Goal: Task Accomplishment & Management: Manage account settings

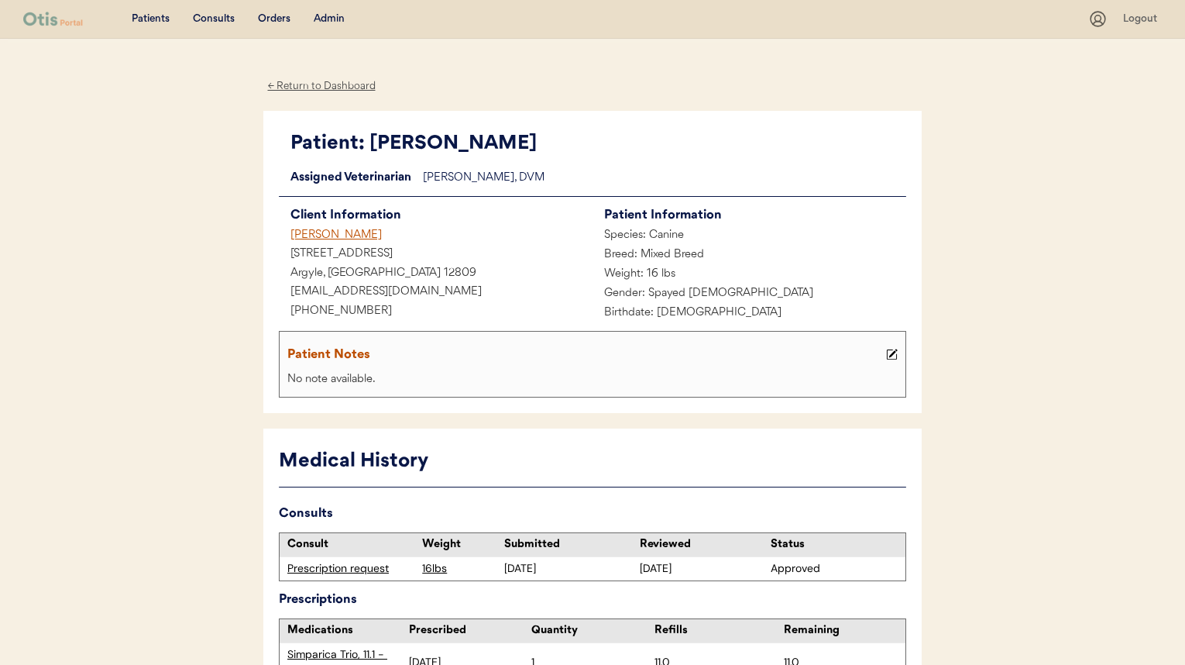
click at [365, 236] on div "[PERSON_NAME]" at bounding box center [436, 235] width 314 height 19
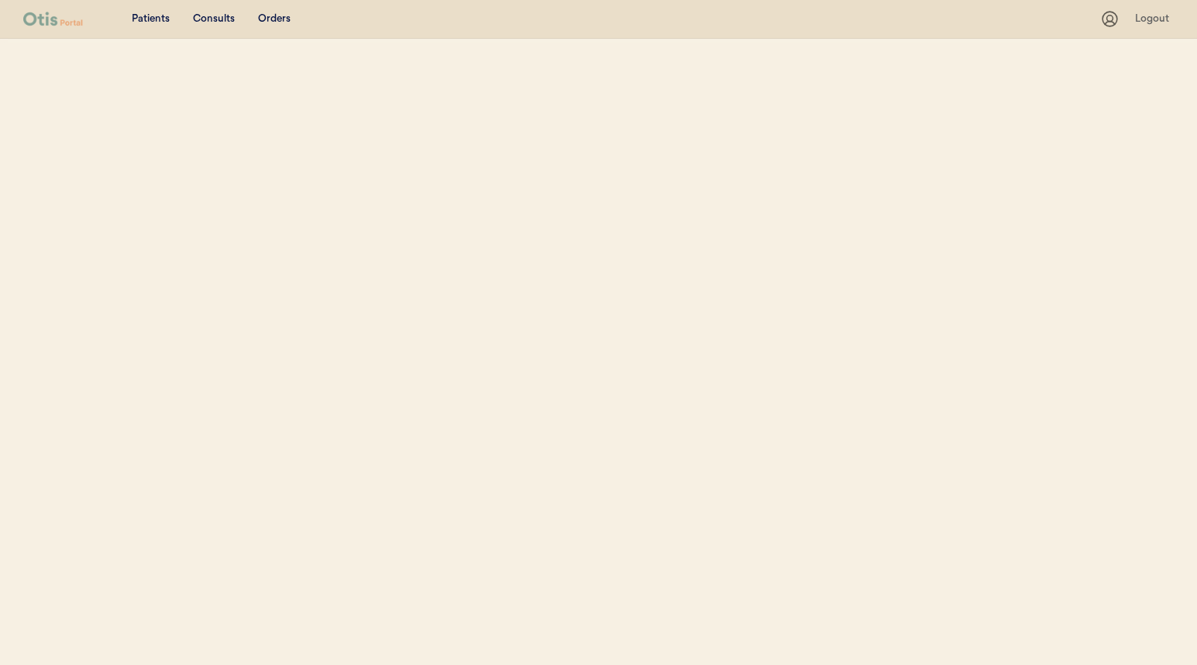
select select ""Name""
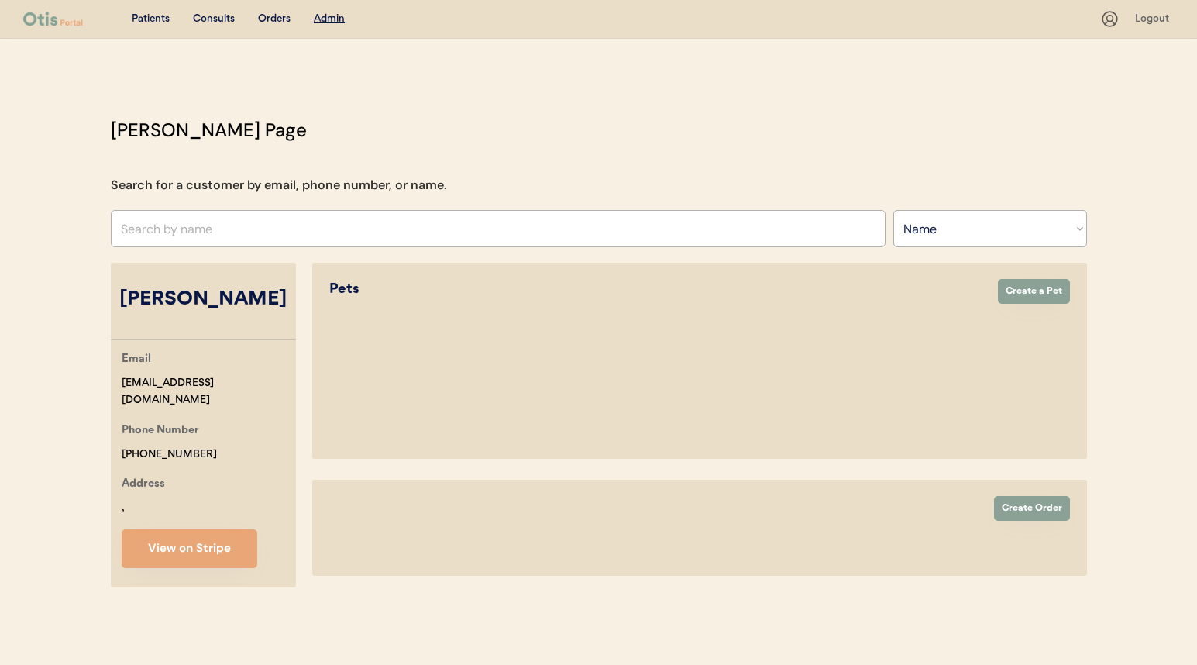
select select "true"
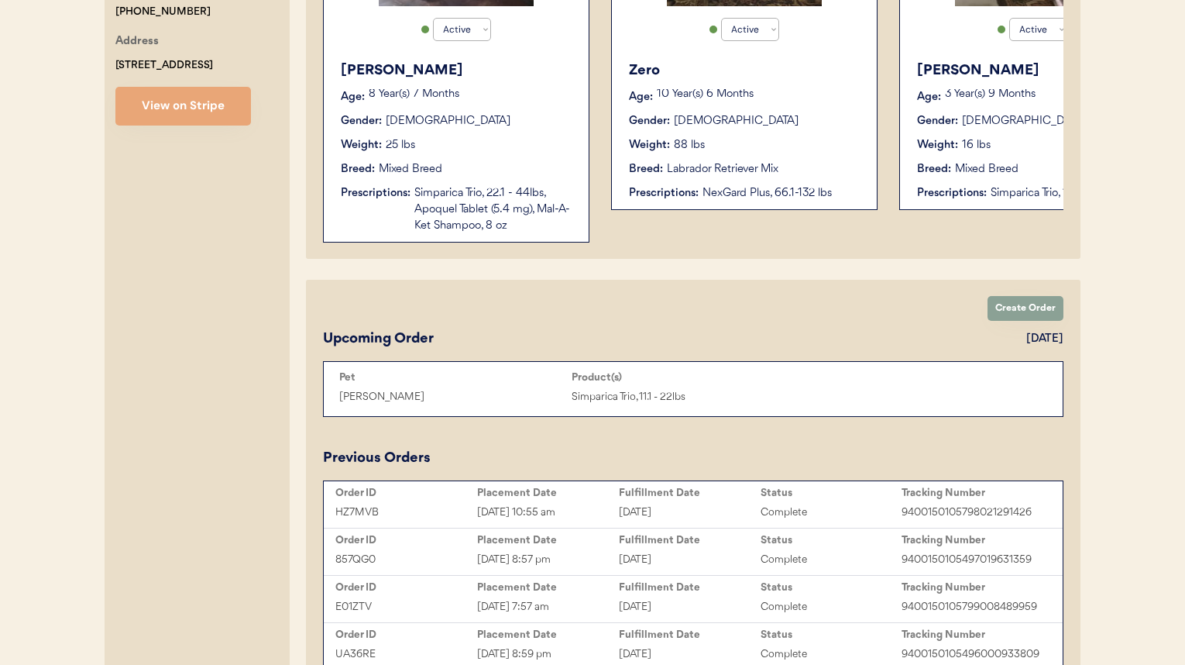
scroll to position [444, 0]
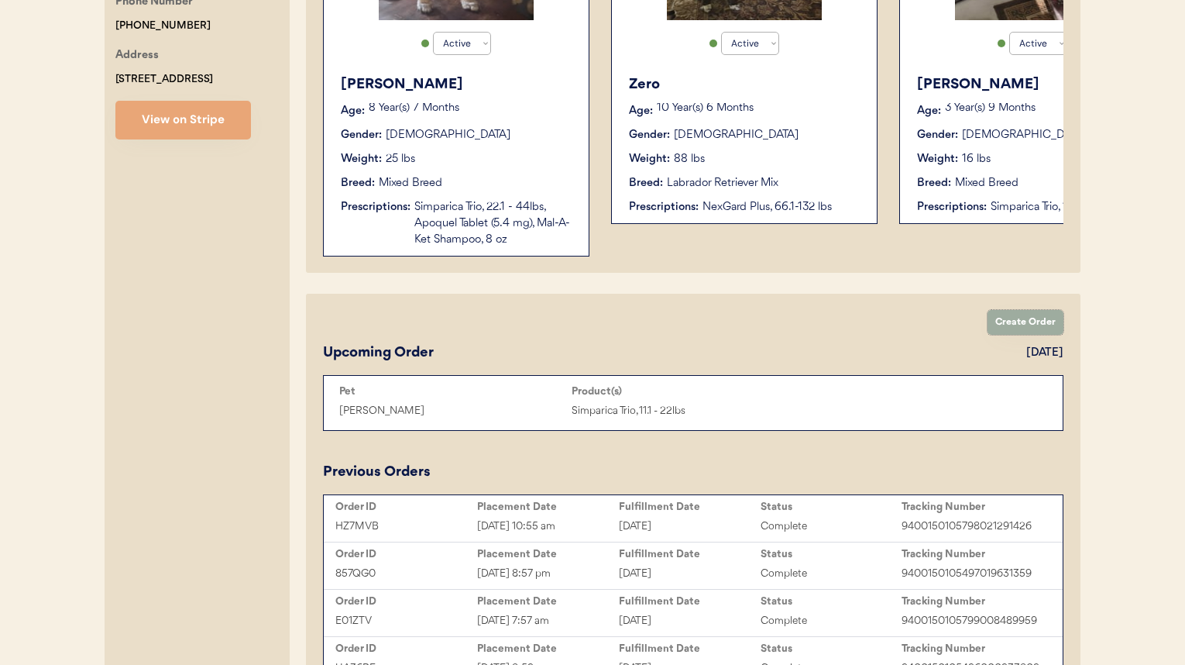
click at [1000, 332] on button "Create Order" at bounding box center [1026, 322] width 76 height 25
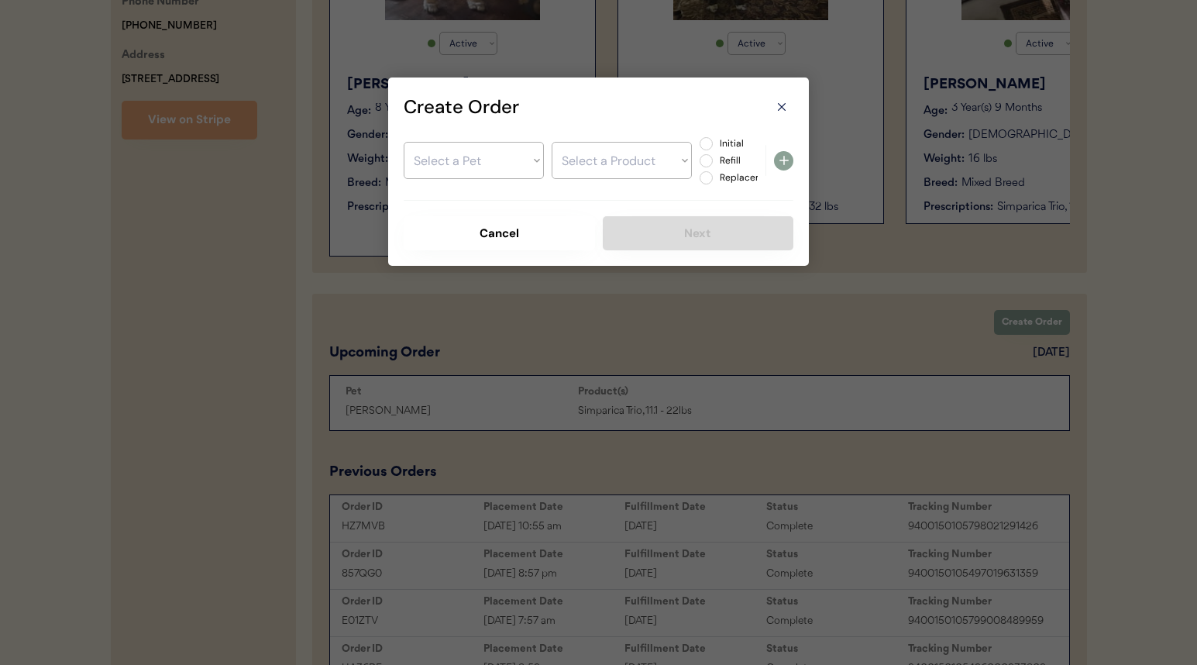
click at [484, 165] on select "Select a Pet Mona Zero Rosie" at bounding box center [474, 160] width 140 height 37
select select ""1348695171700984260__LOOKUP__1751248535742x714371050406150100""
click at [404, 142] on select "Select a Pet Mona Zero Rosie" at bounding box center [474, 160] width 140 height 37
click at [627, 160] on select "Select a Product Simparica Trio, 11.1 - 22lbs" at bounding box center [621, 160] width 140 height 37
select select ""1348695171700984260__LOOKUP__1755310275189x424480585506619400""
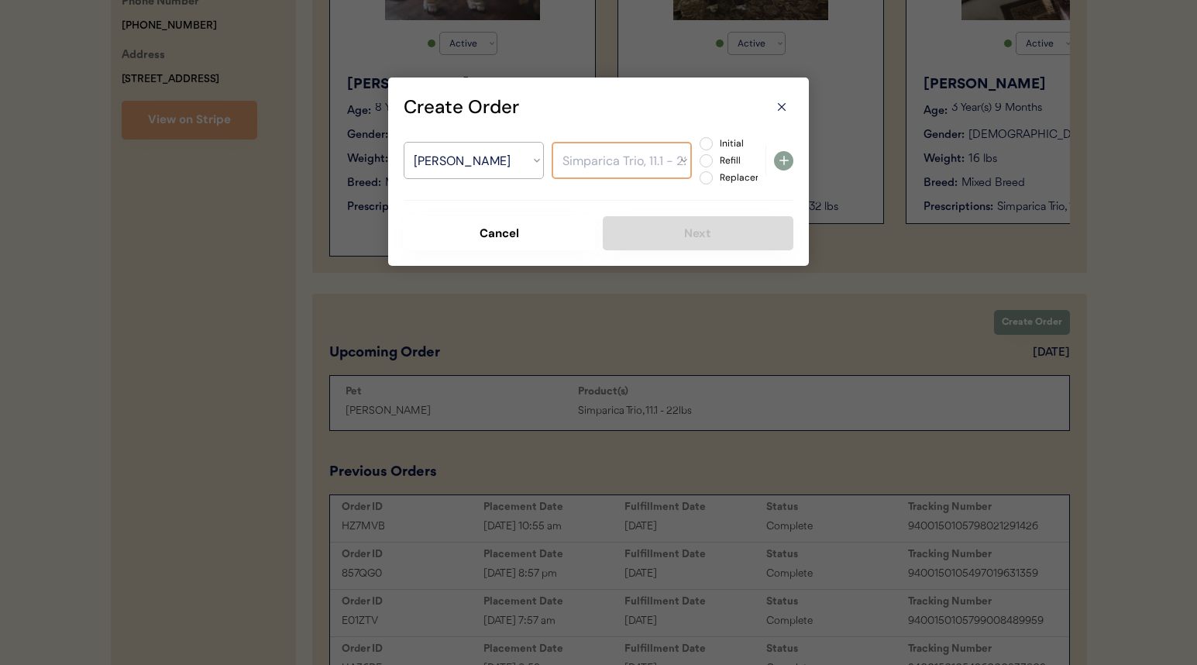
click at [551, 142] on select "Select a Product Simparica Trio, 11.1 - 22lbs" at bounding box center [621, 160] width 140 height 37
click at [716, 140] on label "Initial" at bounding box center [749, 143] width 68 height 9
click at [698, 140] on input "Initial" at bounding box center [693, 144] width 10 height 10
radio input "true"
click at [792, 163] on button at bounding box center [783, 160] width 19 height 19
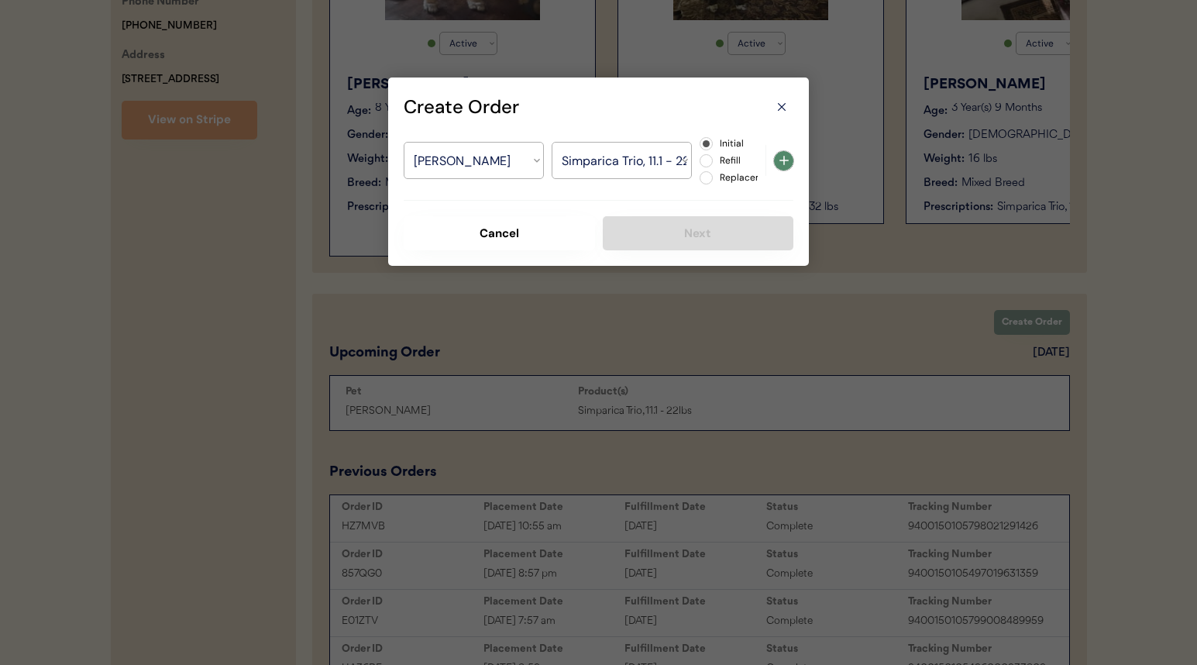
select select ""PLACEHOLDER_1427118222253""
radio input "false"
select select ""PLACEHOLDER_1427118222253""
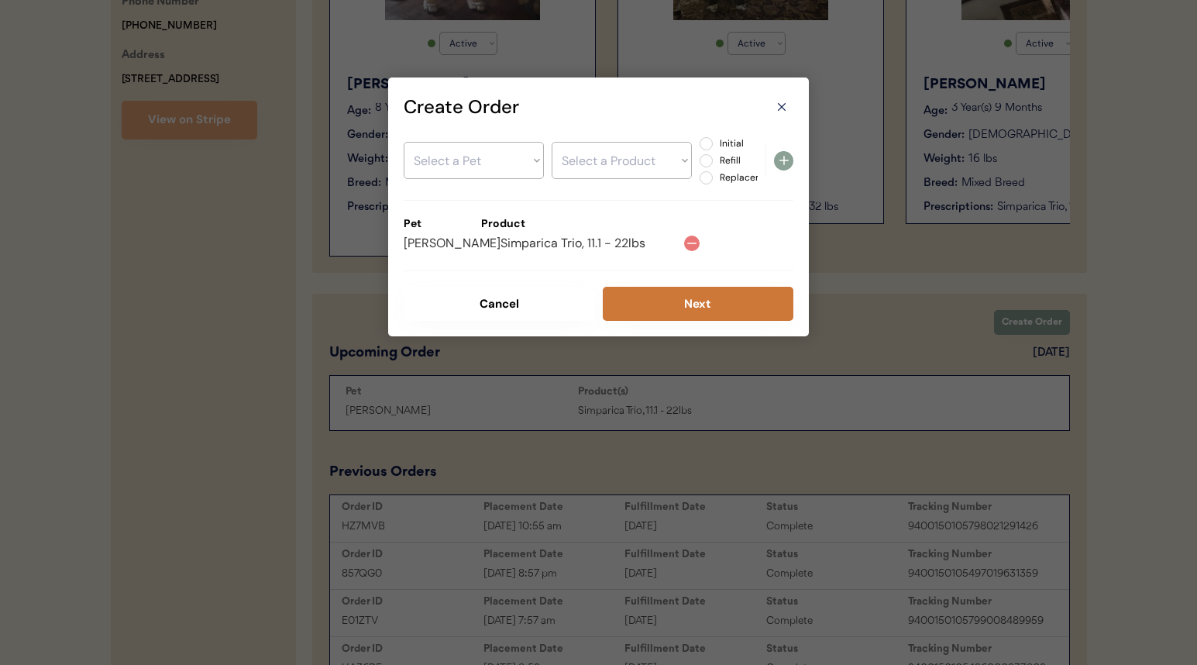
click at [685, 302] on button "Next" at bounding box center [698, 304] width 191 height 34
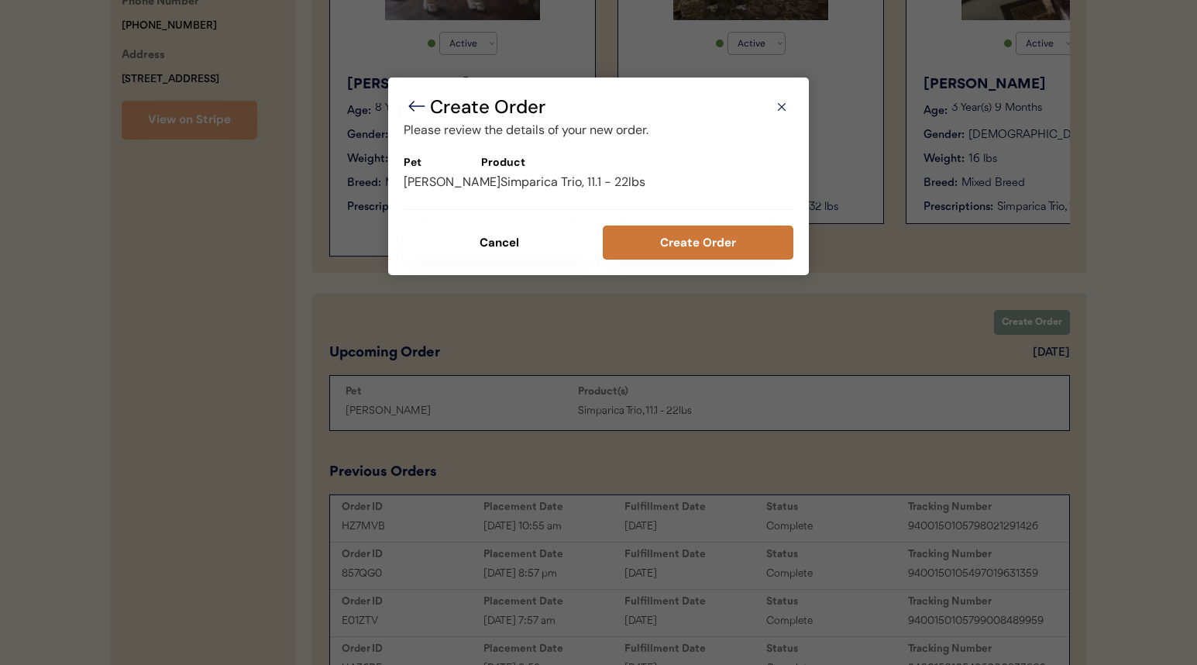
click at [631, 245] on button "Create Order" at bounding box center [698, 242] width 191 height 34
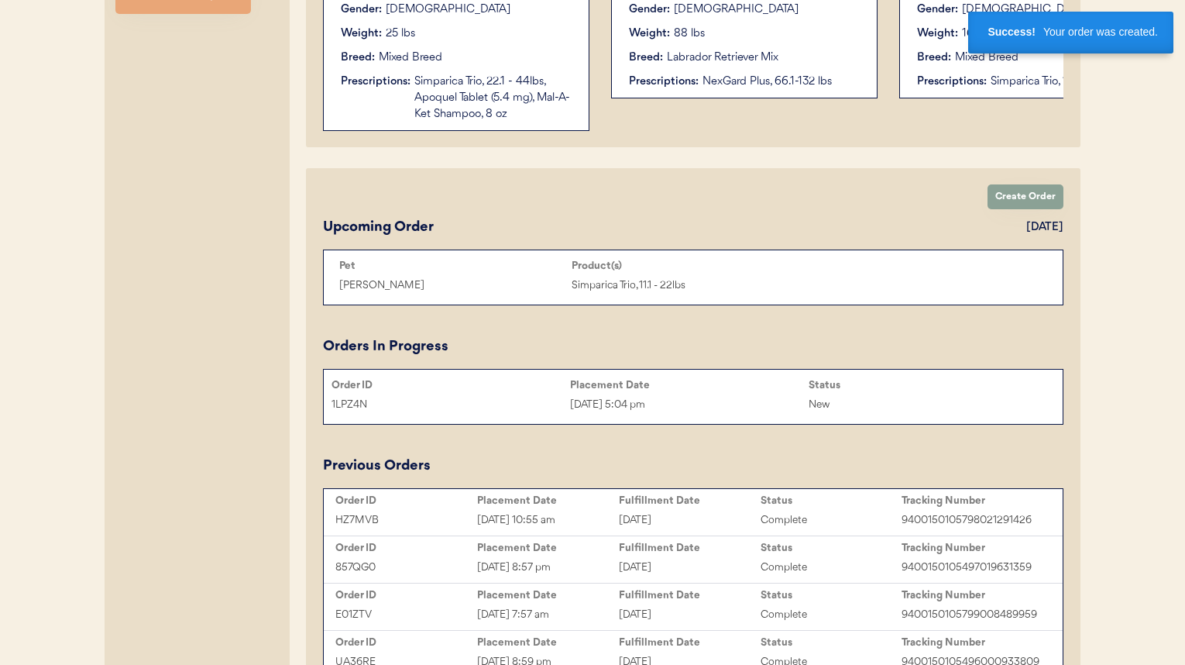
scroll to position [575, 0]
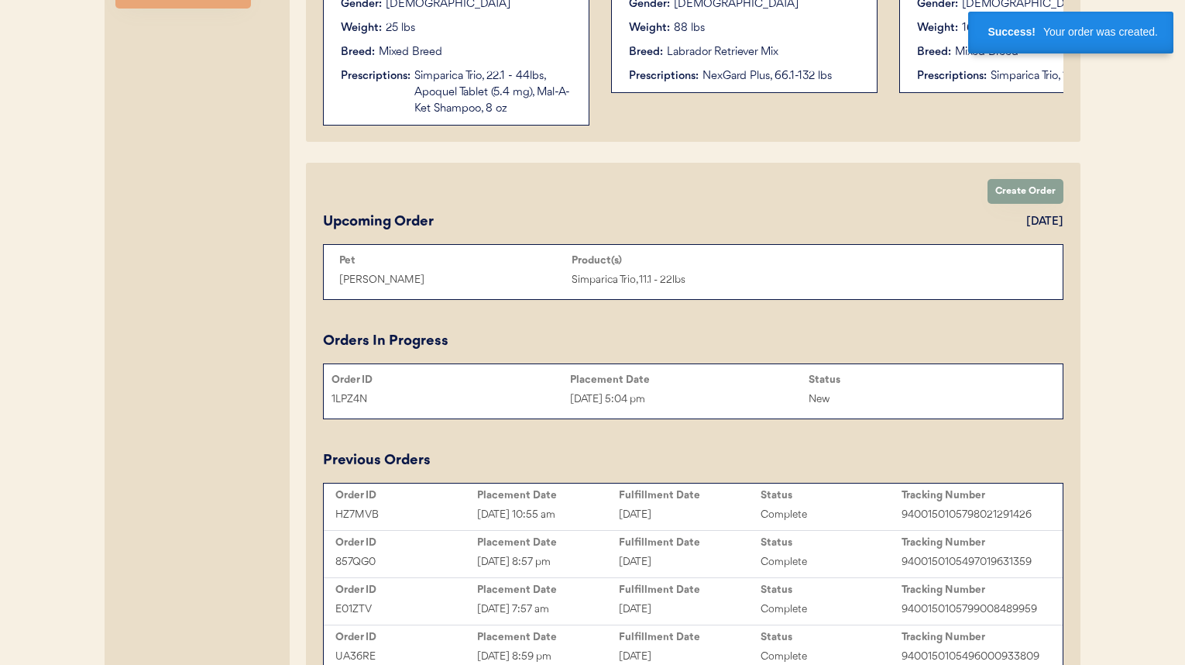
click at [643, 408] on div "Aug 20, 2025 5:04 pm" at bounding box center [689, 399] width 239 height 18
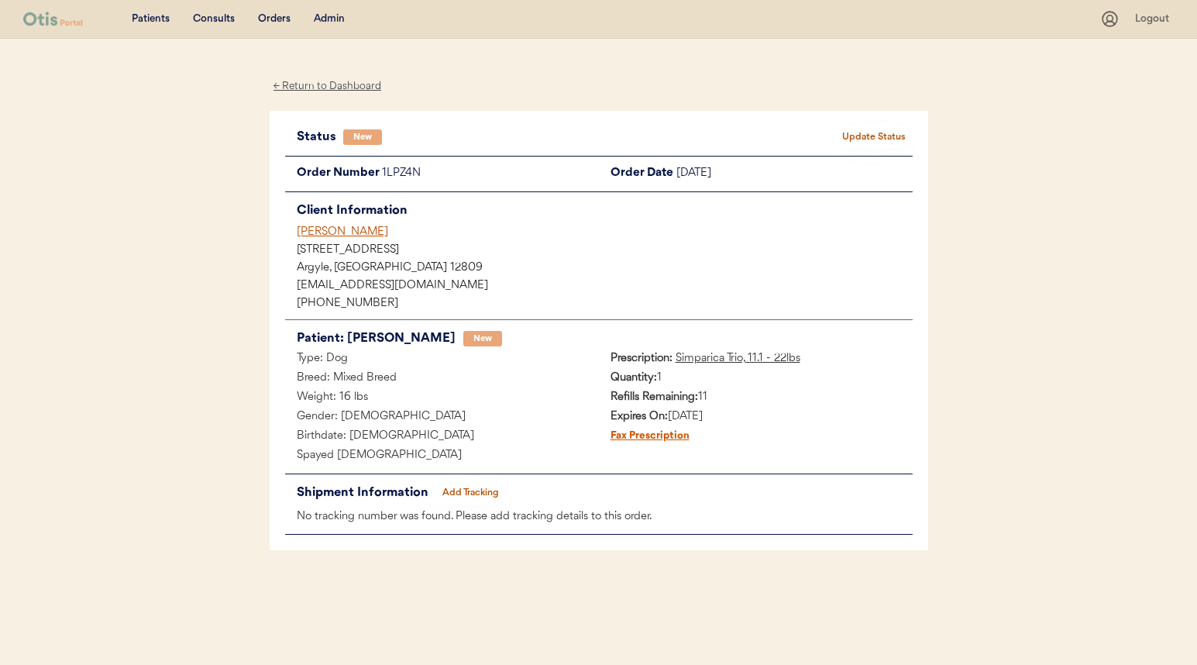
click at [352, 231] on div "[PERSON_NAME]" at bounding box center [605, 232] width 616 height 16
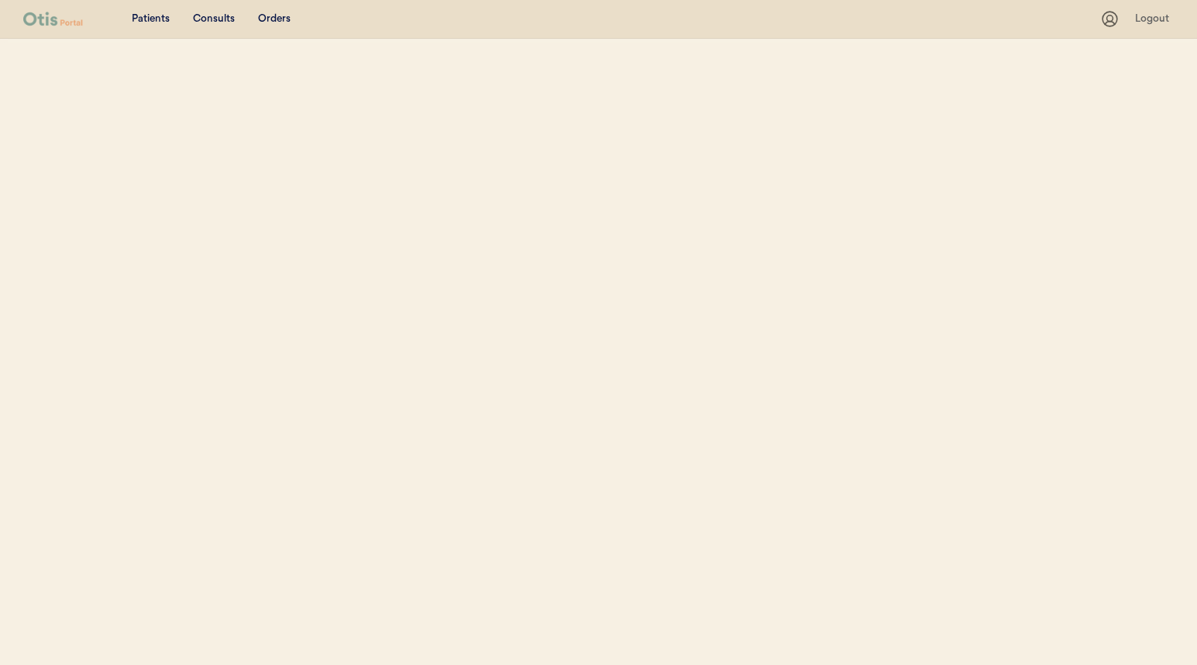
select select ""Name""
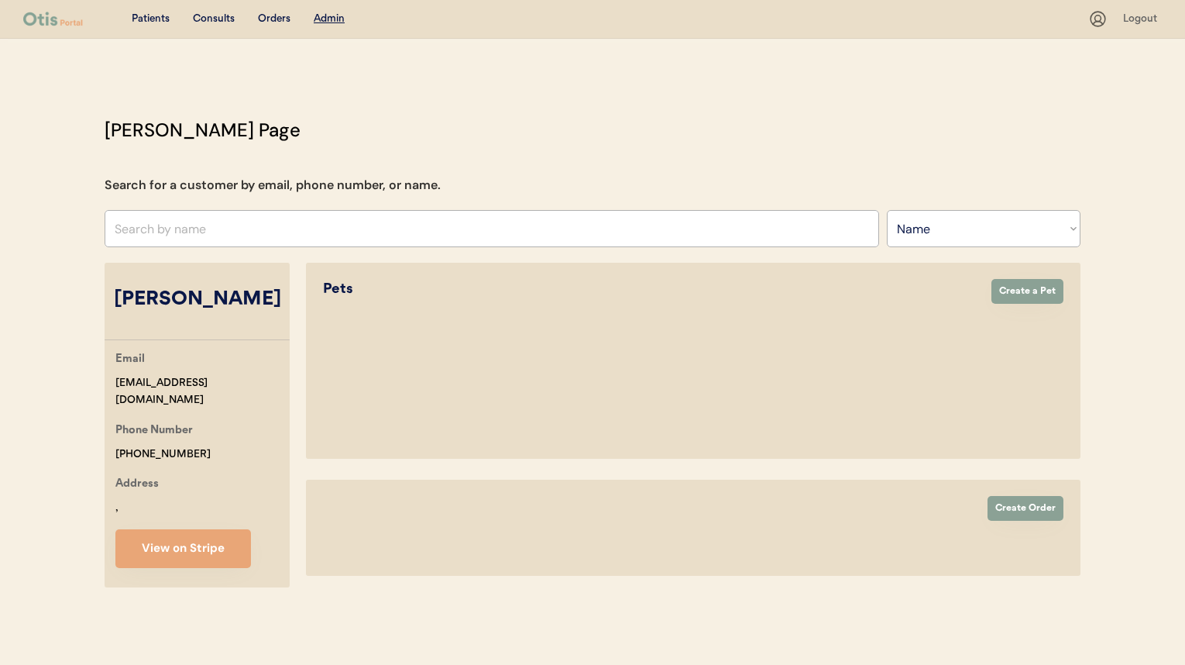
select select "true"
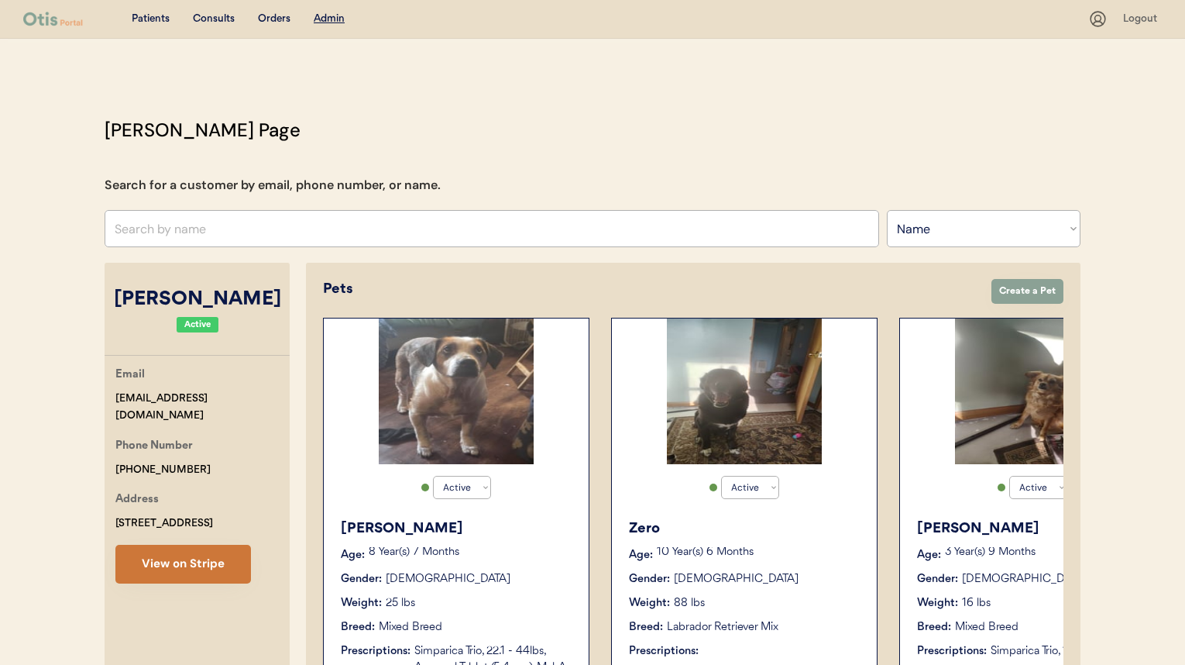
click at [129, 569] on button "View on Stripe" at bounding box center [183, 564] width 136 height 39
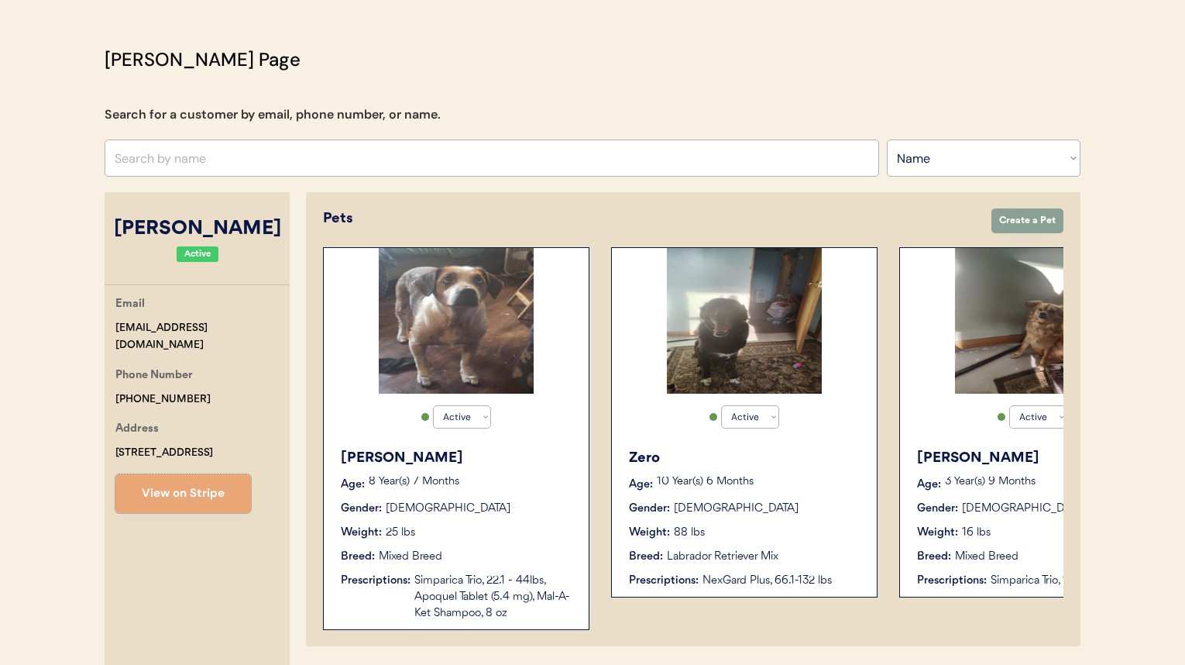
scroll to position [682, 0]
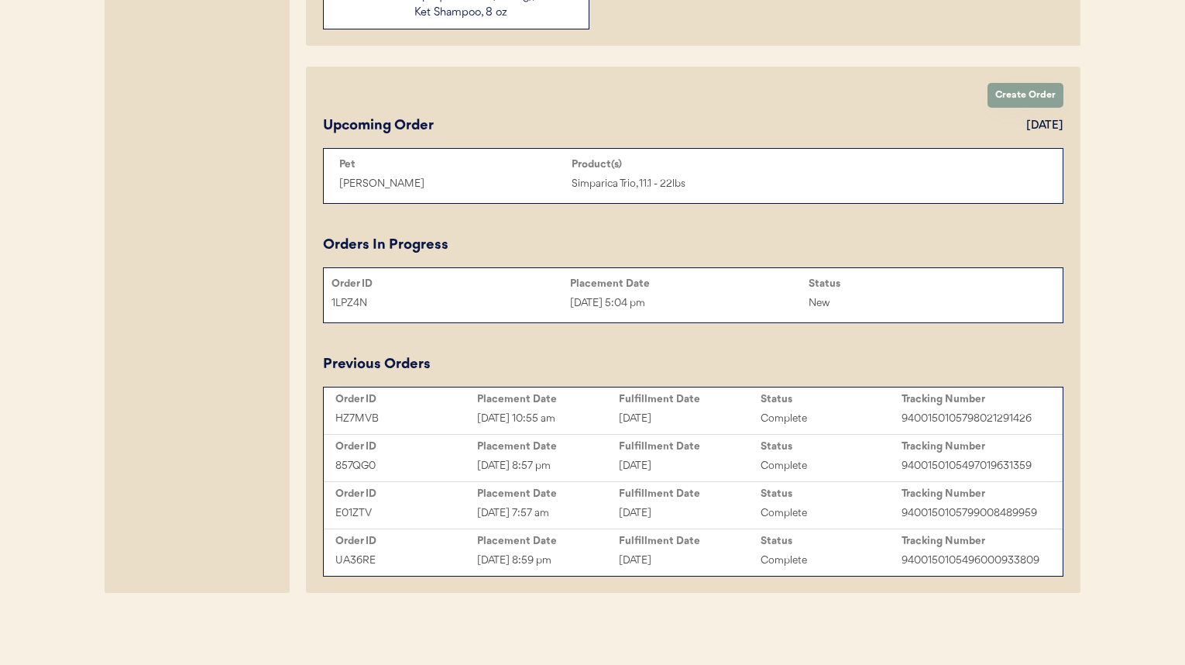
click at [597, 292] on div "1LPZ4N Aug 20, 2025 5:04 pm New" at bounding box center [693, 302] width 739 height 23
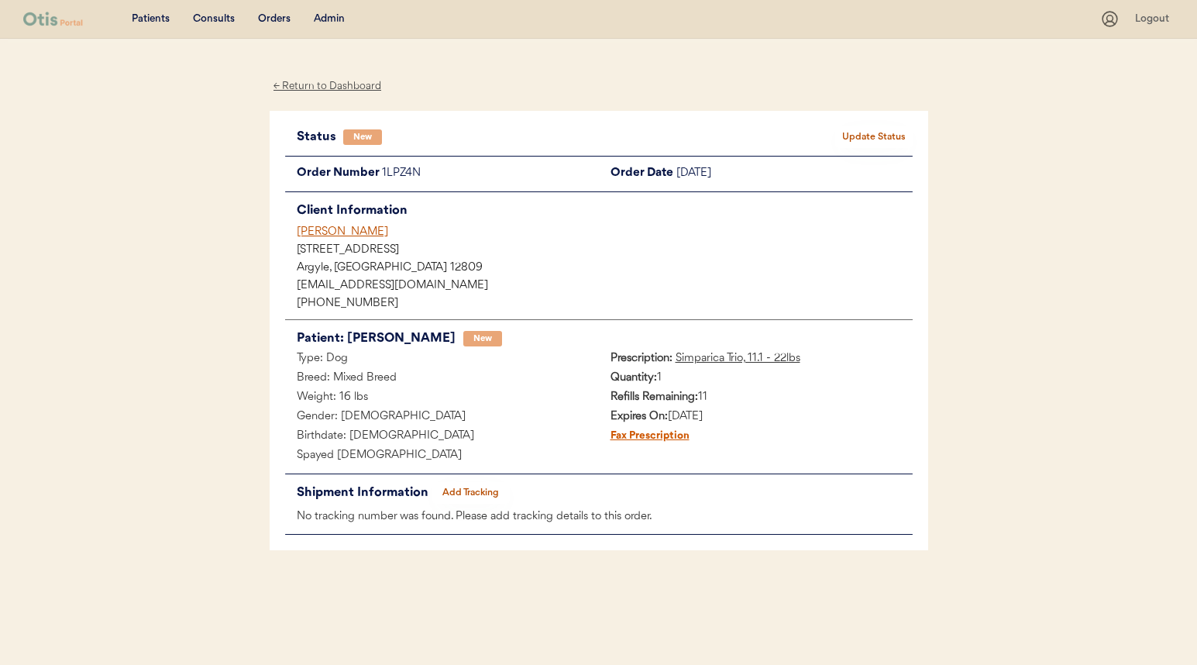
drag, startPoint x: 304, startPoint y: 232, endPoint x: 423, endPoint y: 232, distance: 119.3
click at [423, 232] on div "Status New Update Status Order Number 1LPZ4N Order Date [DATE] Client Informati…" at bounding box center [599, 331] width 658 height 440
copy div "[PERSON_NAME]"
click at [382, 168] on div "1LPZ4N" at bounding box center [490, 173] width 217 height 19
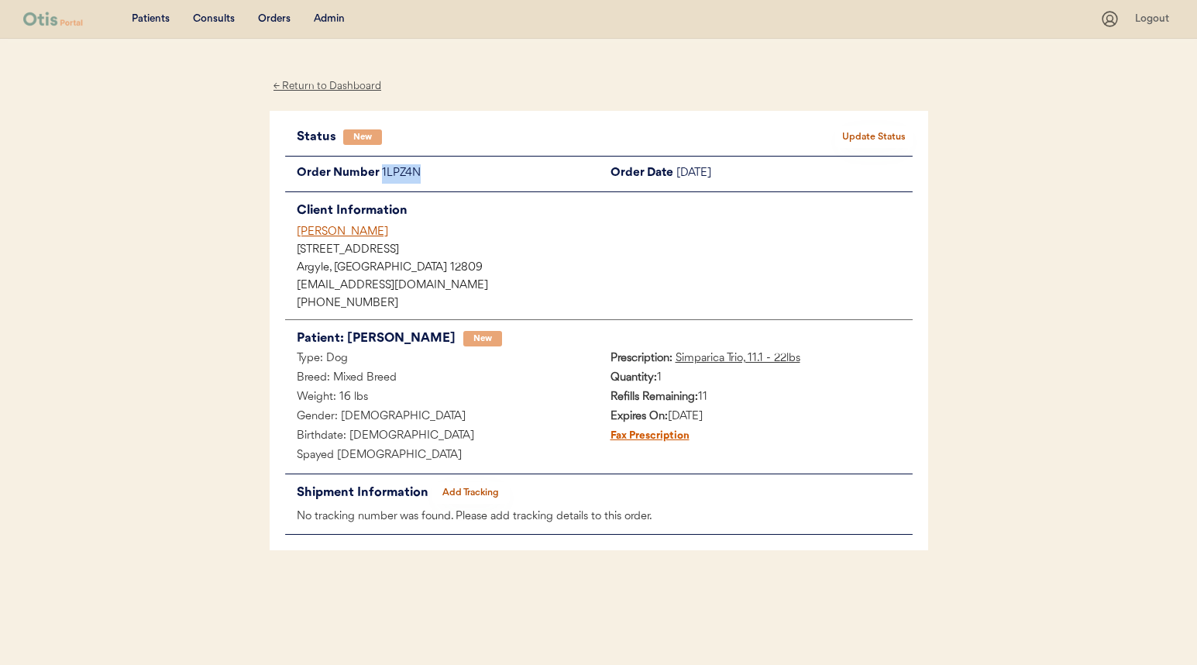
copy div "1LPZ4N"
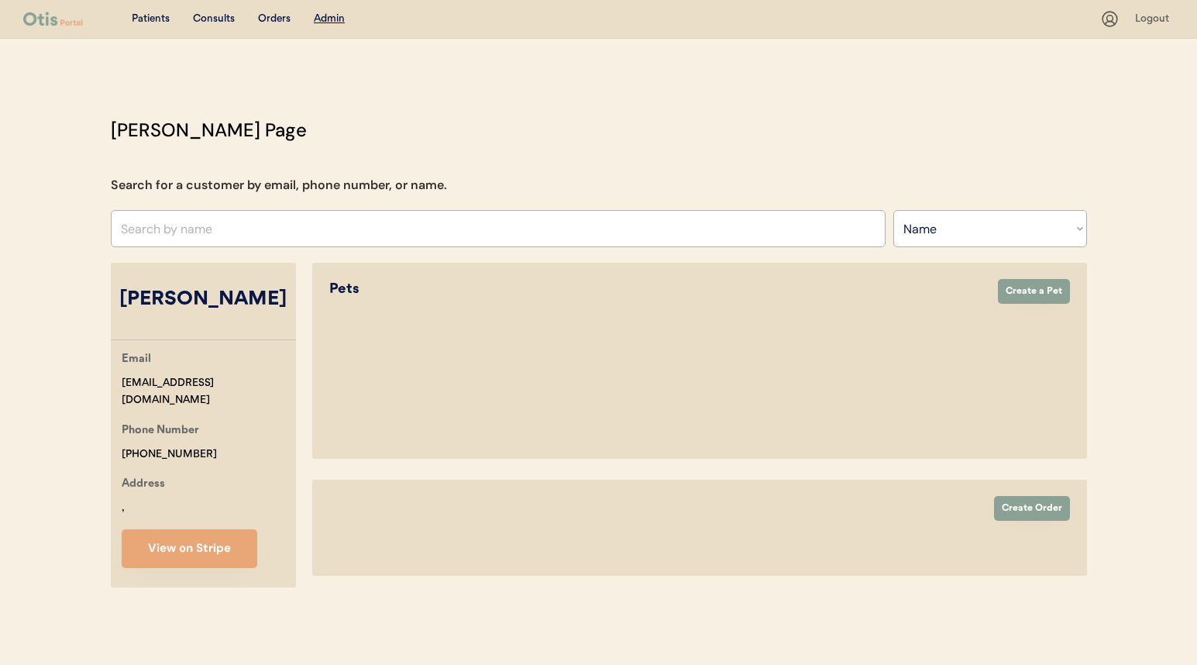
select select ""Name""
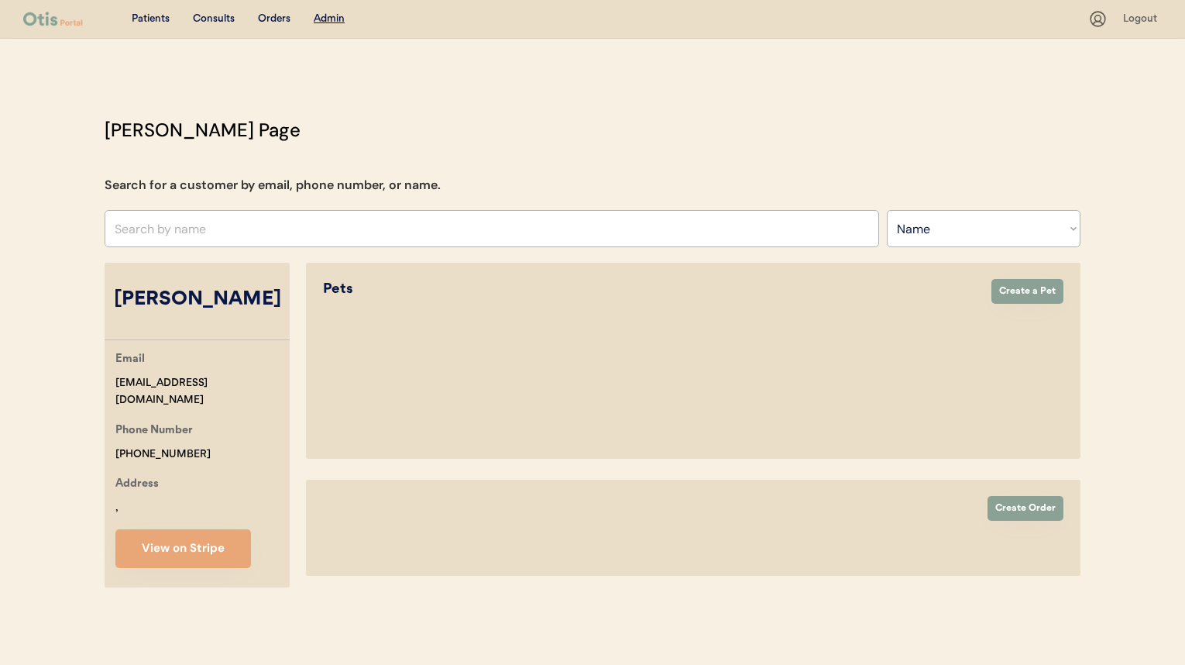
select select "true"
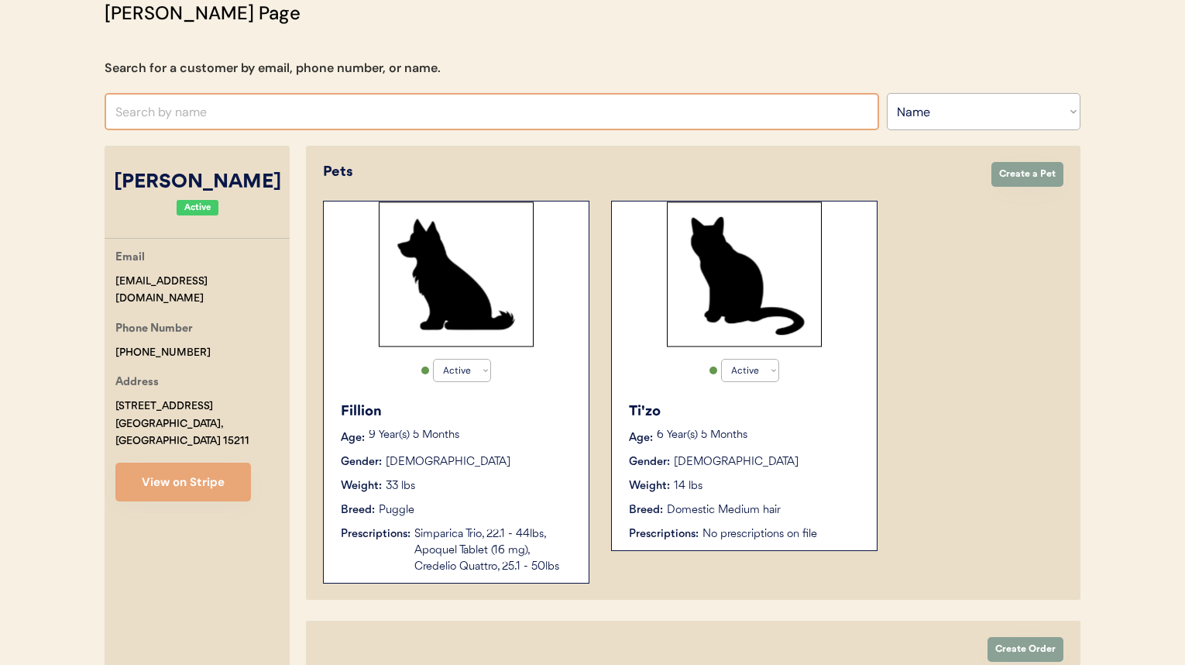
scroll to position [309, 0]
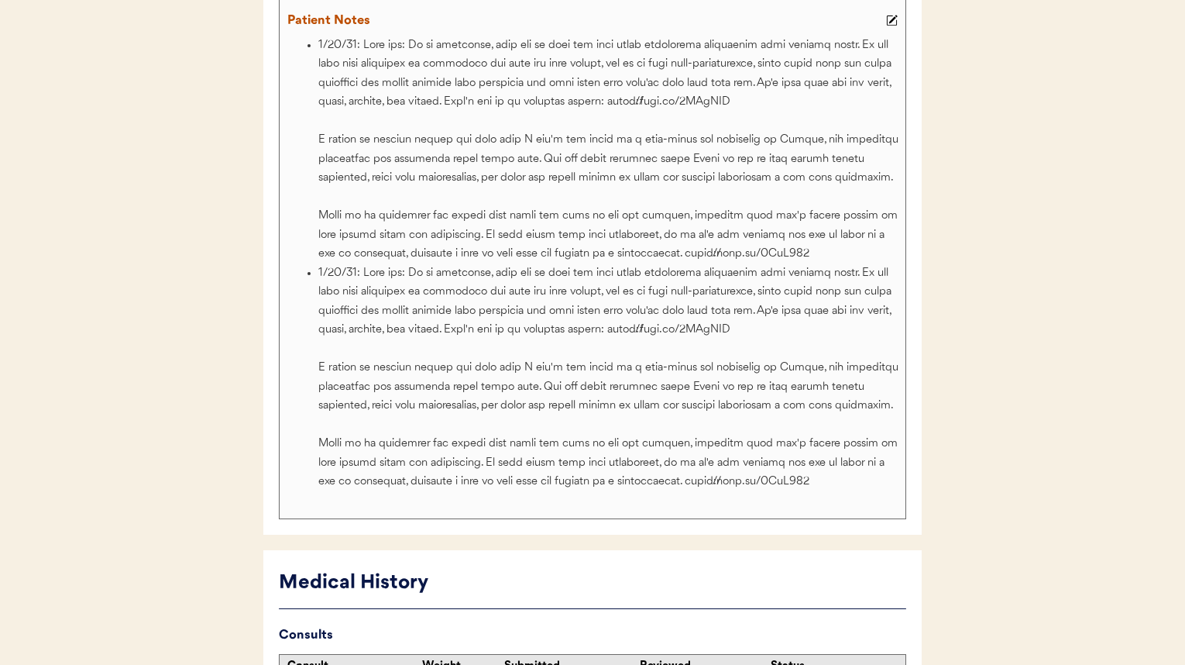
scroll to position [751, 0]
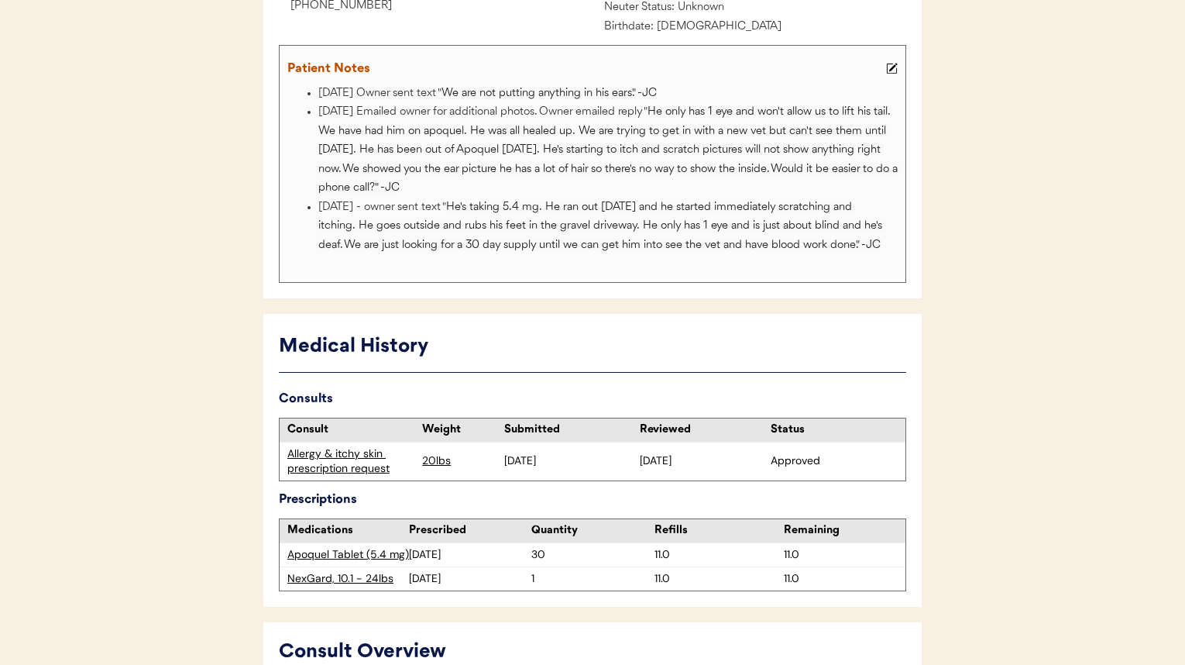
scroll to position [310, 0]
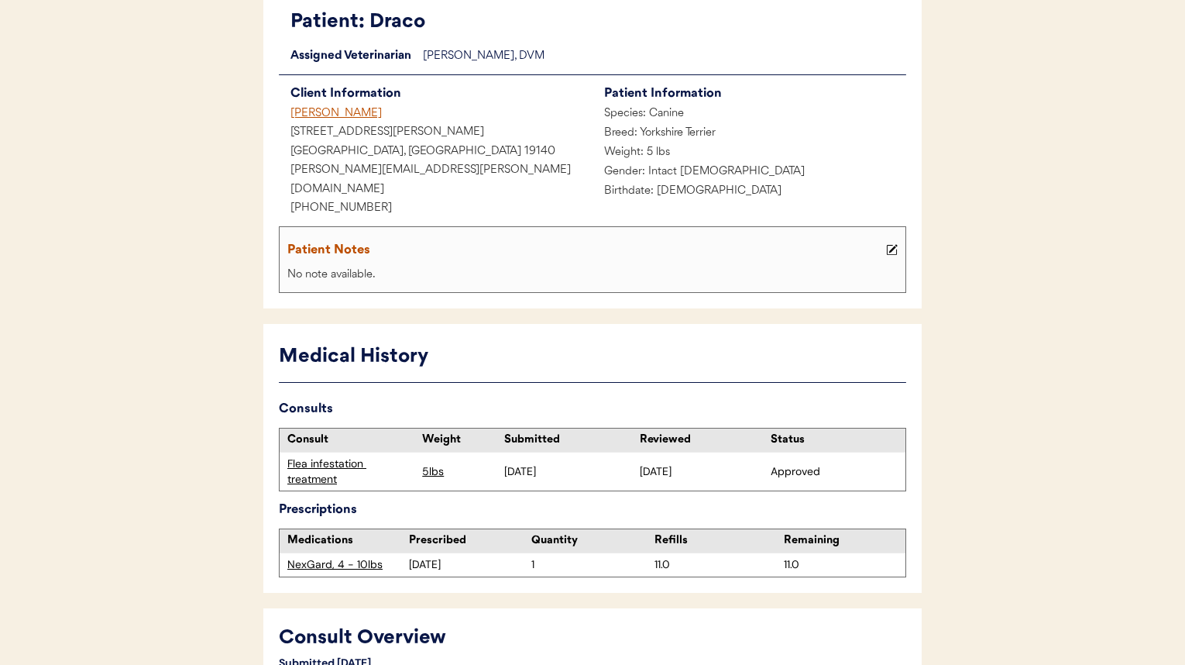
scroll to position [136, 0]
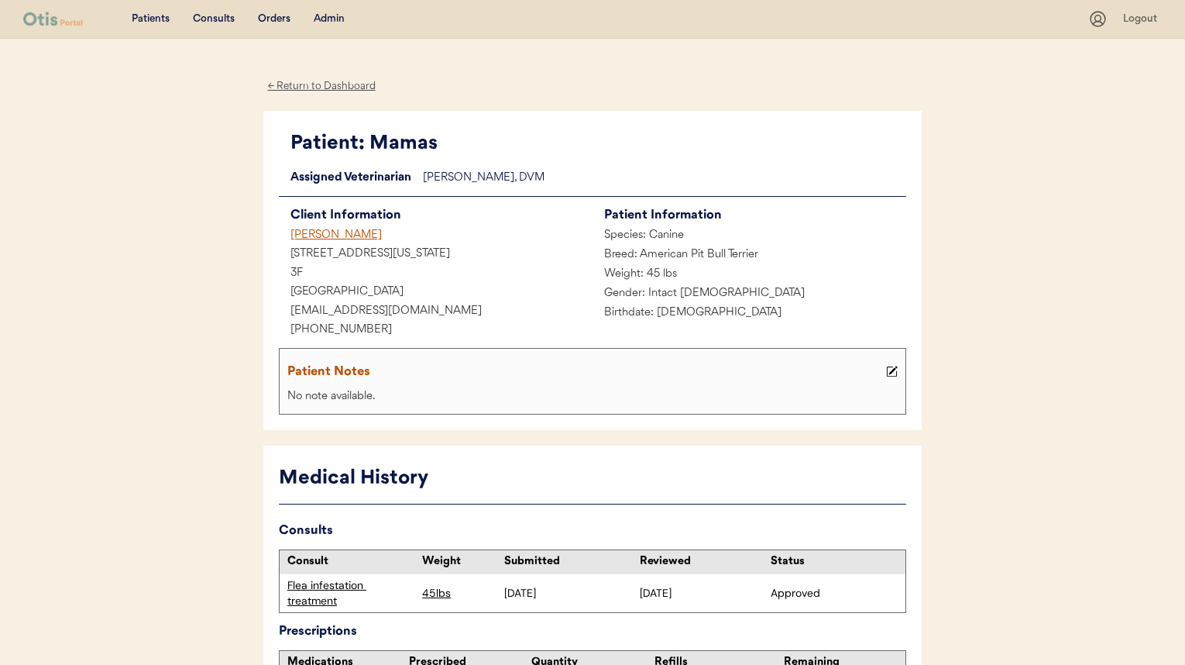
click at [340, 229] on div "Jasmine Bussie" at bounding box center [436, 235] width 314 height 19
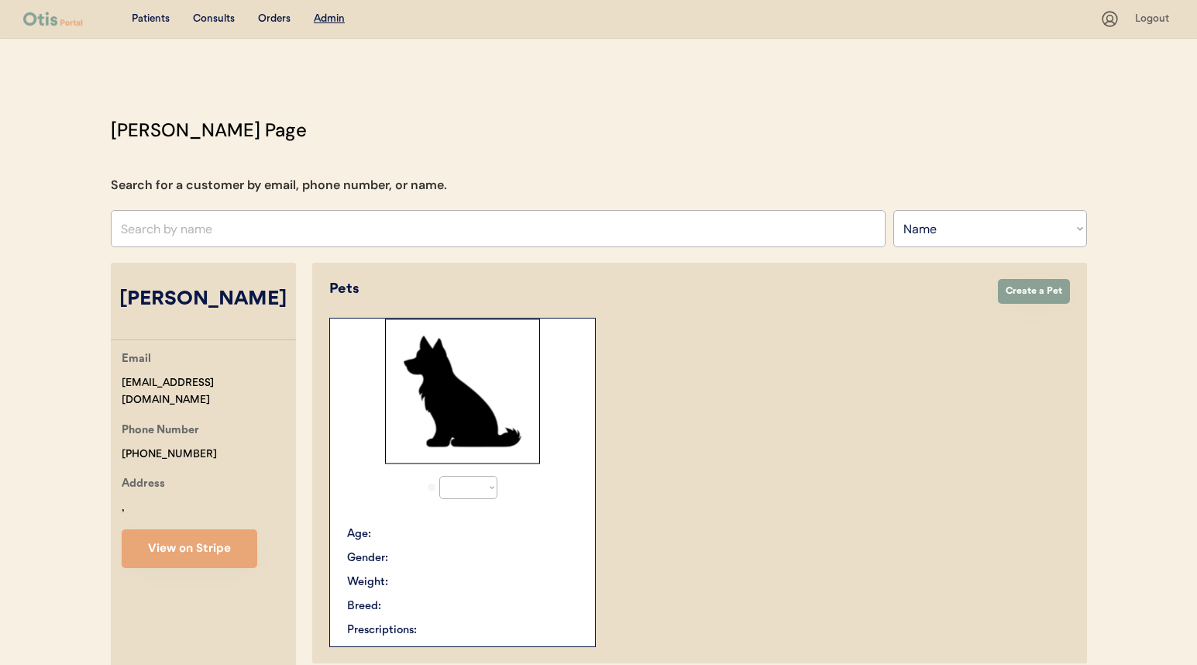
select select ""Name""
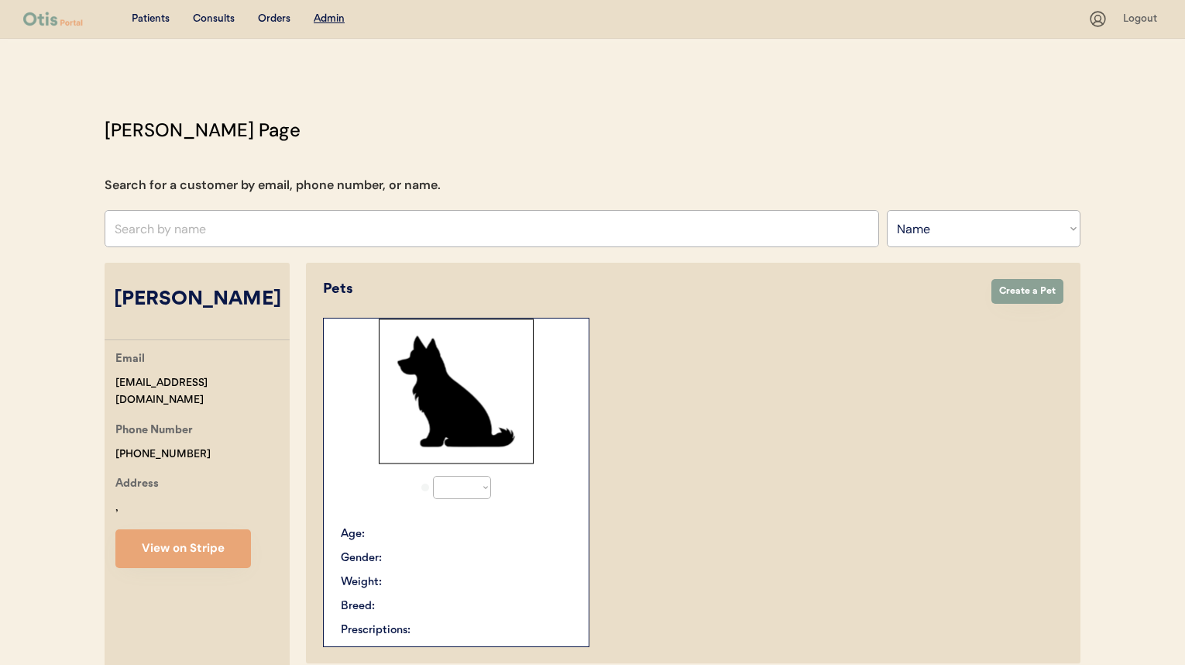
select select "true"
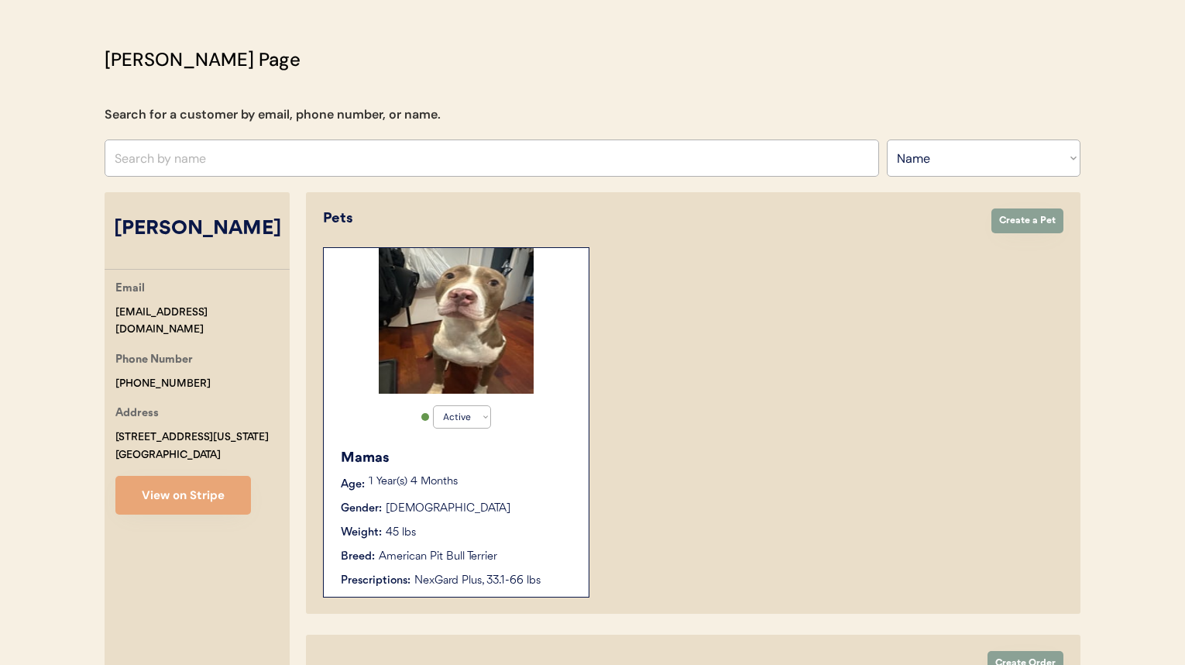
scroll to position [266, 0]
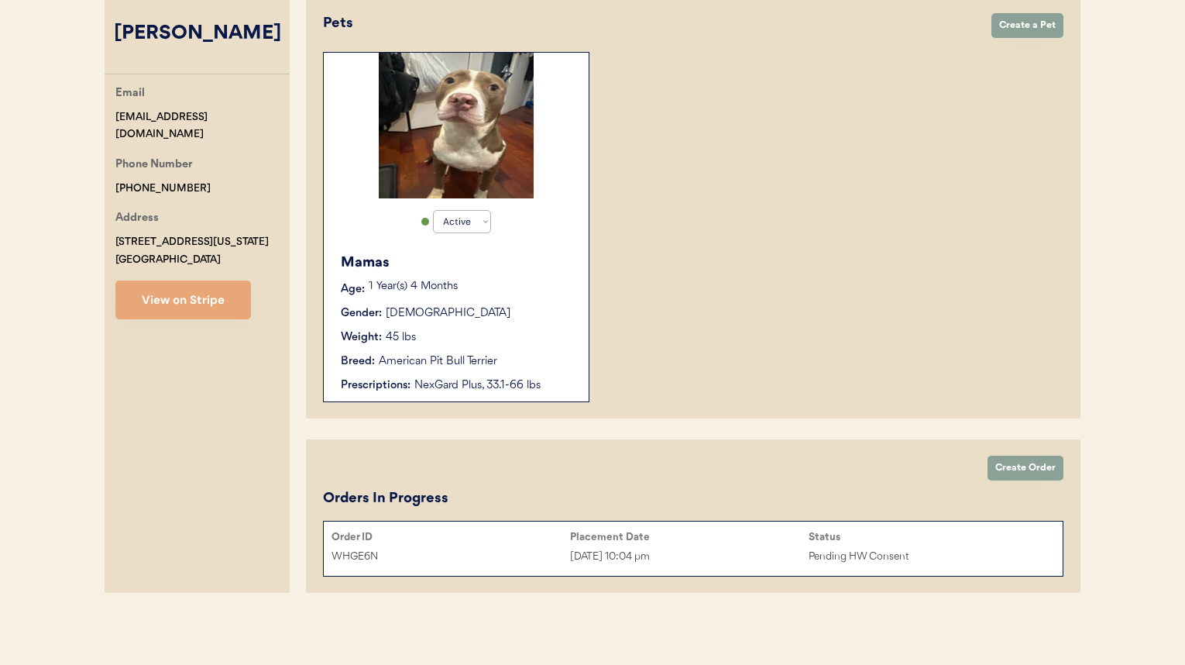
click at [579, 561] on div "Aug 18, 2025 10:04 pm" at bounding box center [689, 557] width 239 height 18
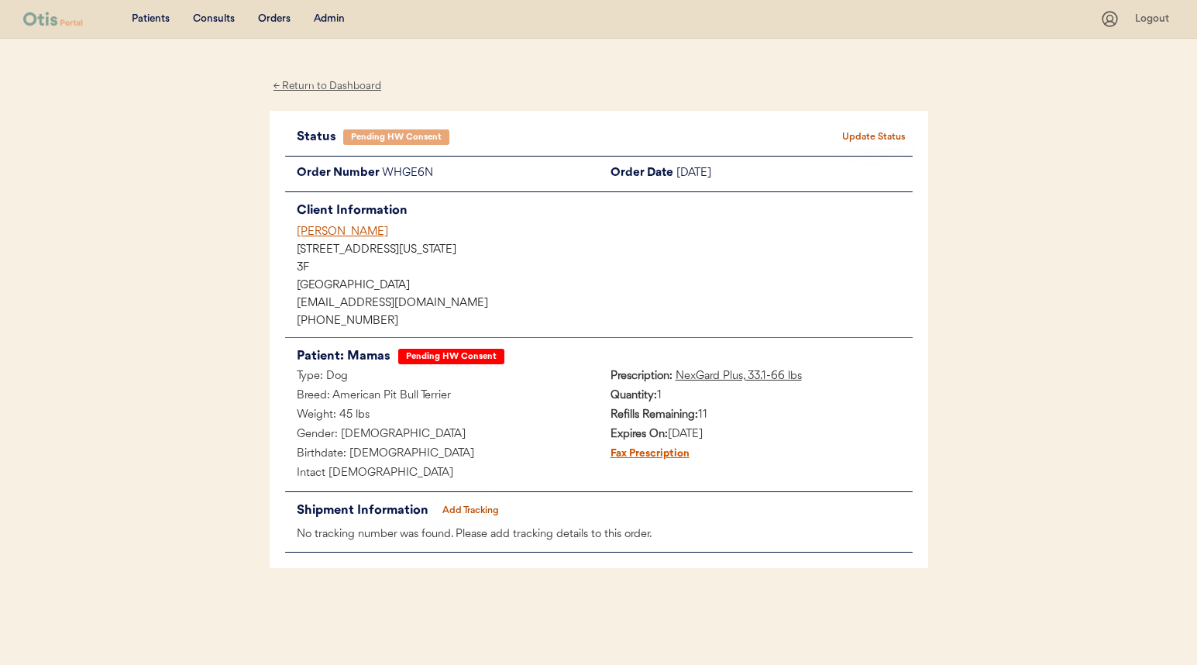
click at [857, 138] on button "Update Status" at bounding box center [873, 137] width 77 height 22
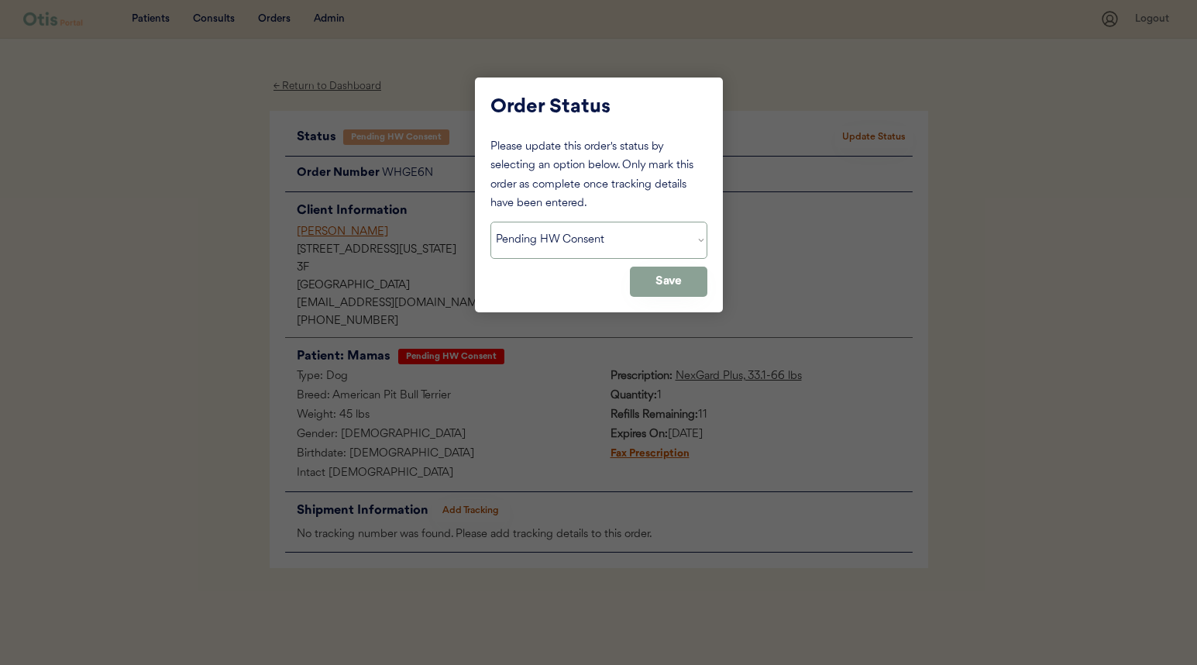
click at [607, 244] on select "Status On Hold New In Progress Complete Pending HW Consent Cancelled" at bounding box center [598, 240] width 217 height 37
select select ""on_hold""
click at [490, 222] on select "Status On Hold New In Progress Complete Pending HW Consent Cancelled" at bounding box center [598, 240] width 217 height 37
click at [652, 281] on button "Save" at bounding box center [668, 281] width 77 height 30
